Goal: Navigation & Orientation: Find specific page/section

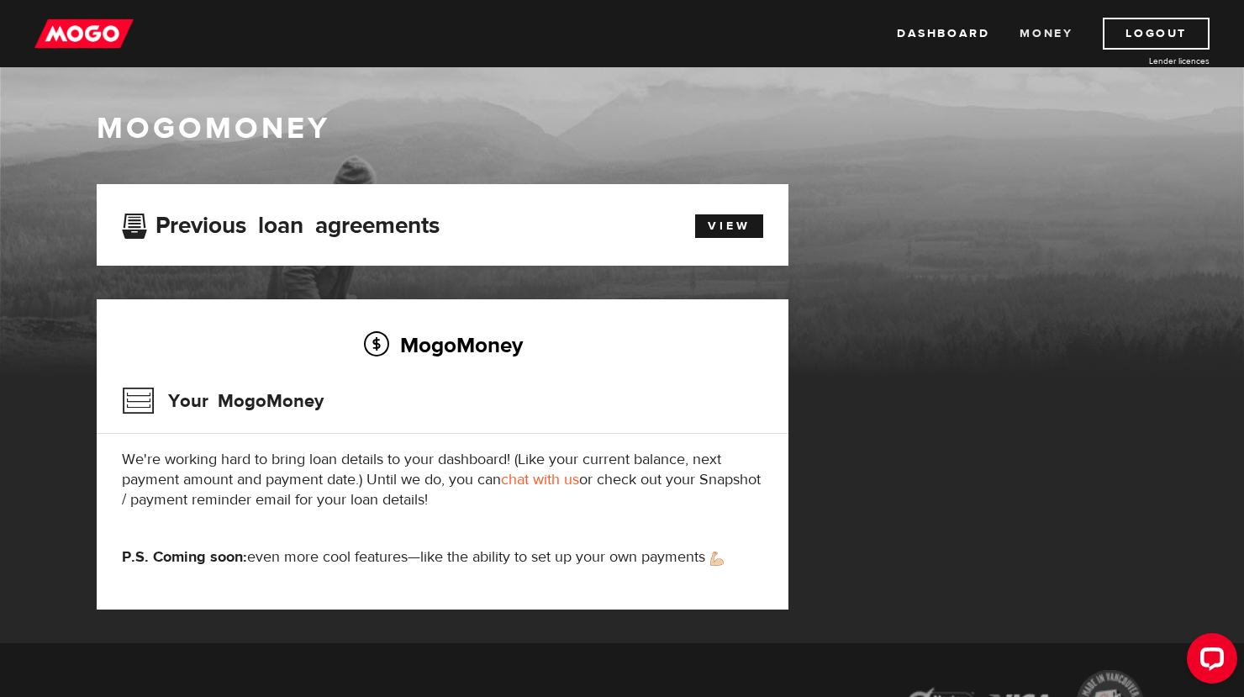
click at [1068, 32] on link "Money" at bounding box center [1046, 34] width 53 height 32
click at [926, 28] on link "Dashboard" at bounding box center [943, 34] width 92 height 32
click at [926, 27] on link "Dashboard" at bounding box center [943, 34] width 92 height 32
